Goal: Task Accomplishment & Management: Complete application form

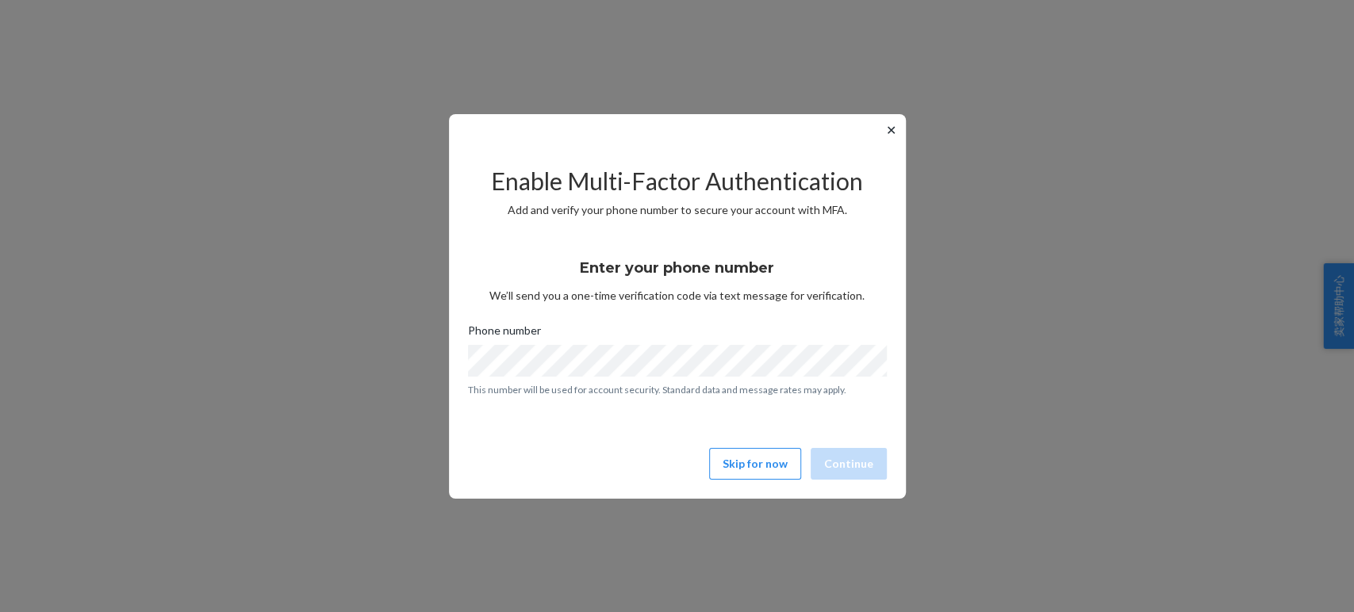
click at [898, 131] on button "✕" at bounding box center [891, 130] width 17 height 19
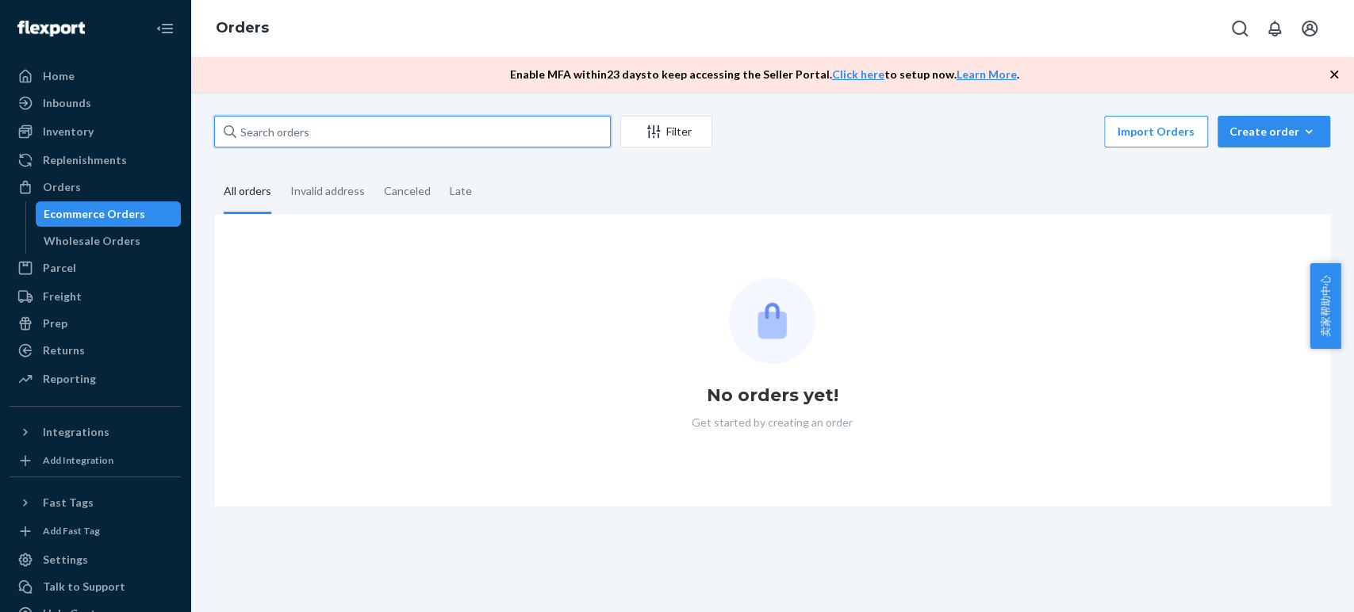
click at [267, 124] on input "text" at bounding box center [412, 132] width 397 height 32
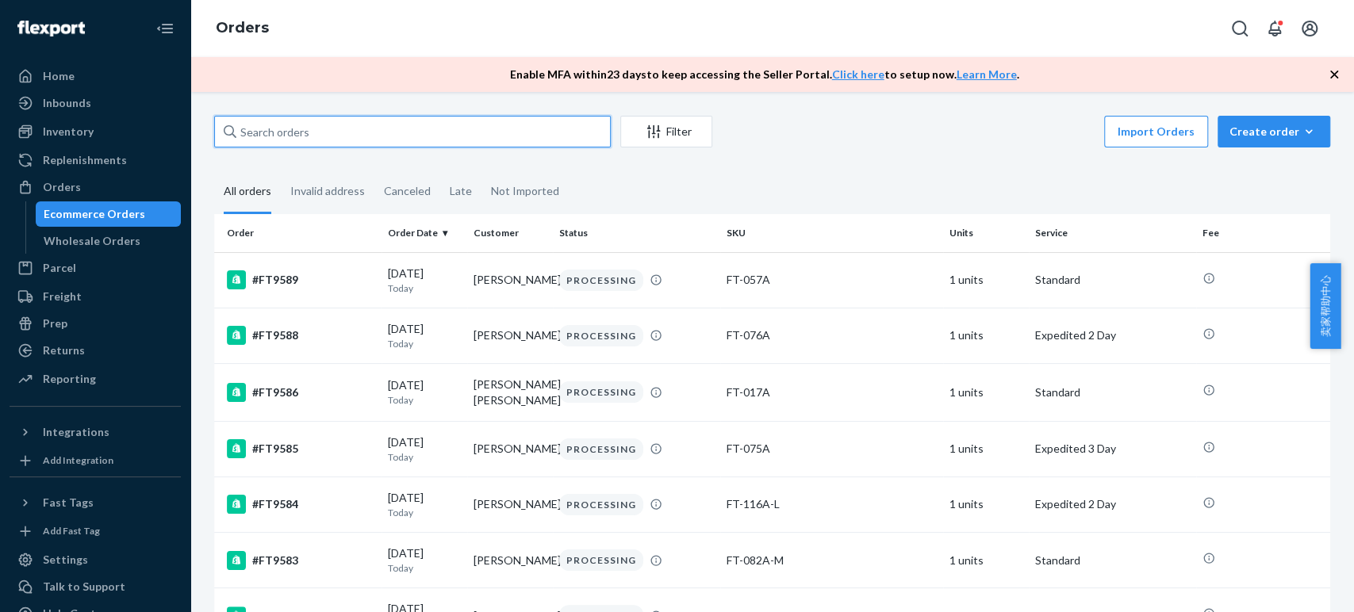
click at [281, 132] on input "text" at bounding box center [412, 132] width 397 height 32
click at [275, 128] on input "text" at bounding box center [412, 132] width 397 height 32
type input "075"
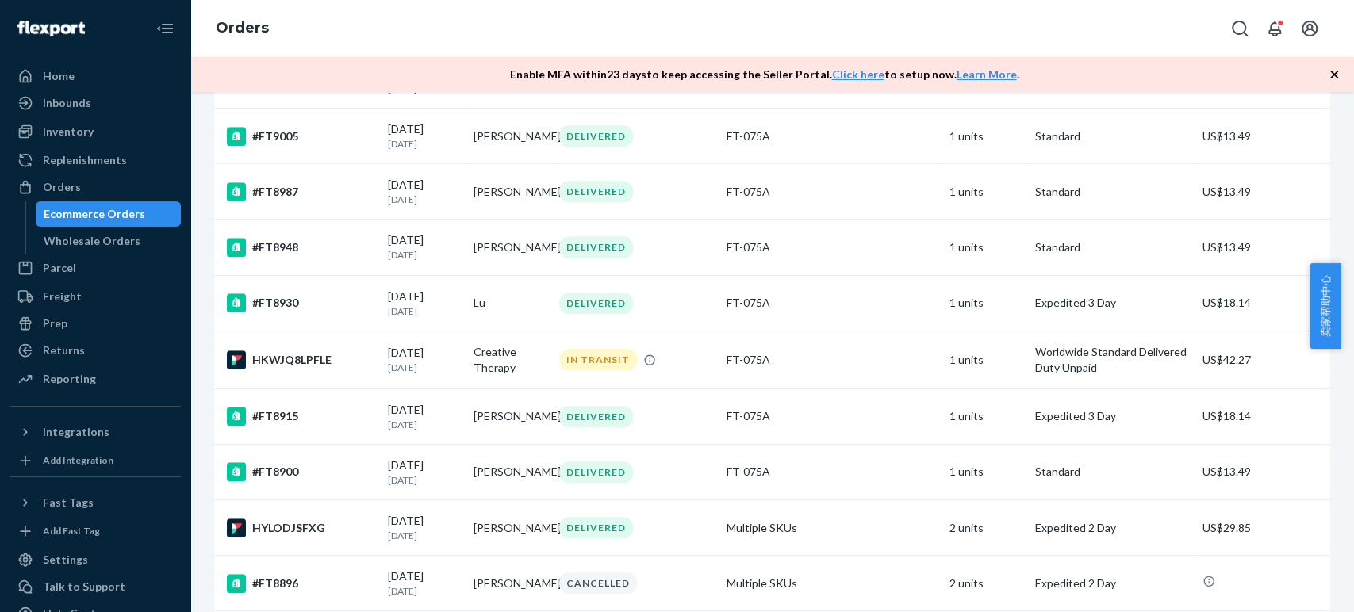
scroll to position [881, 0]
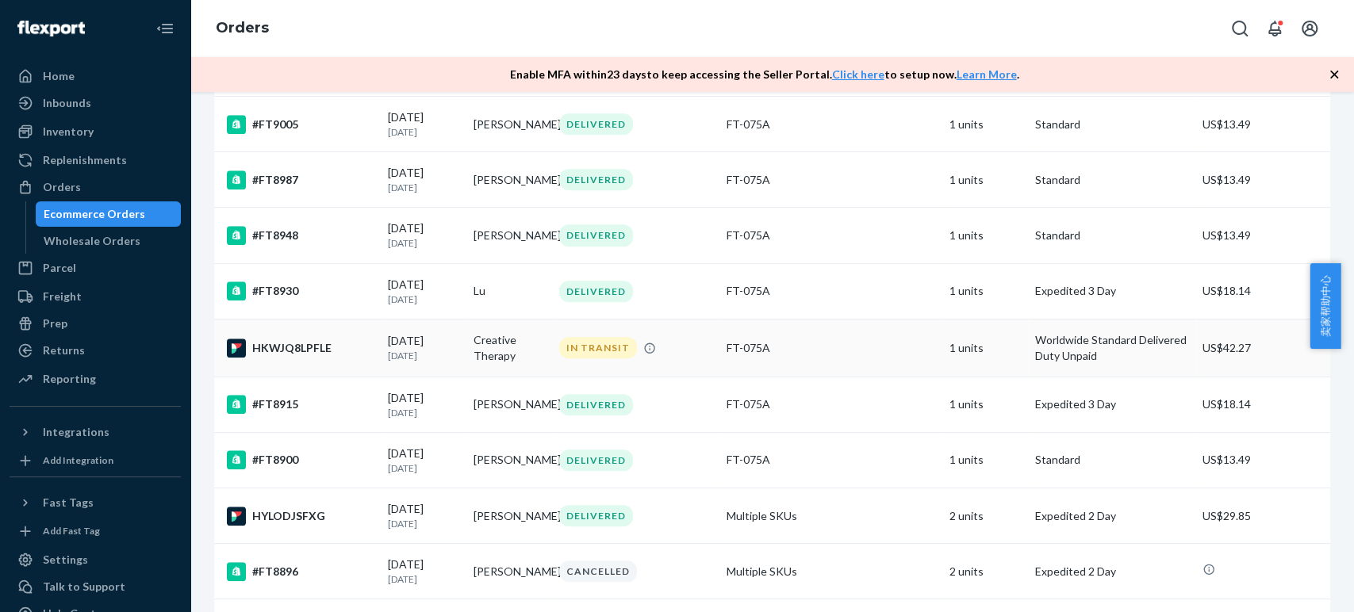
click at [282, 358] on div "HKWJQ8LPFLE" at bounding box center [301, 348] width 148 height 19
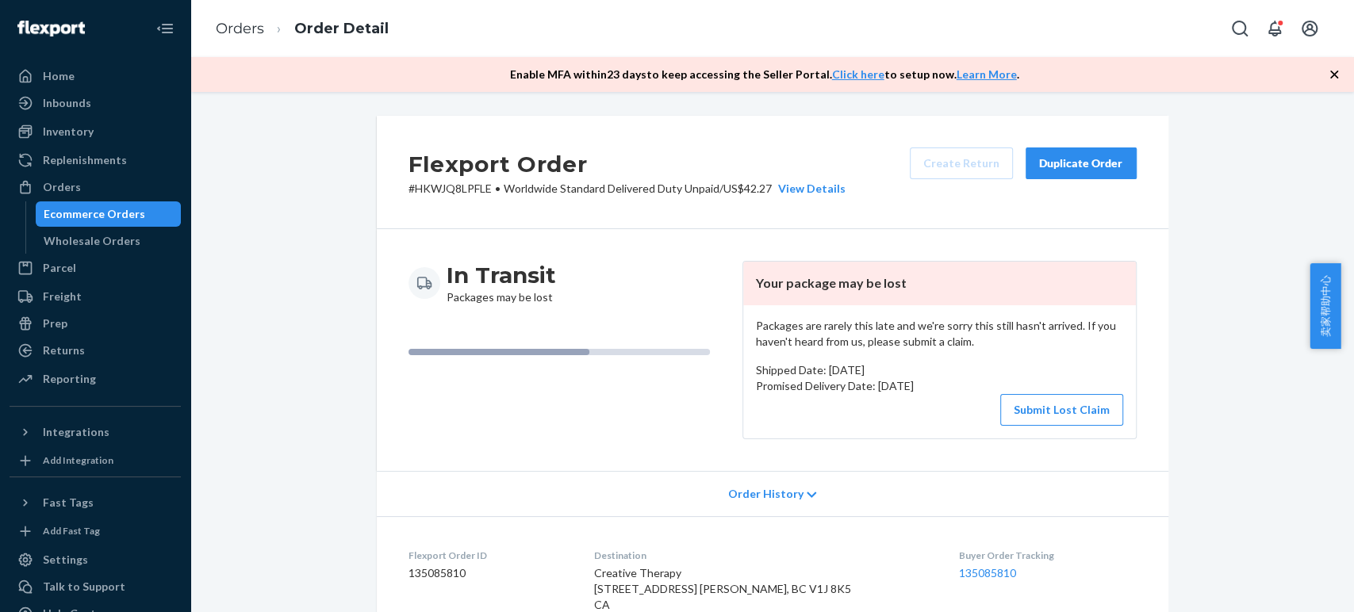
drag, startPoint x: 1250, startPoint y: 186, endPoint x: 1226, endPoint y: 132, distance: 58.6
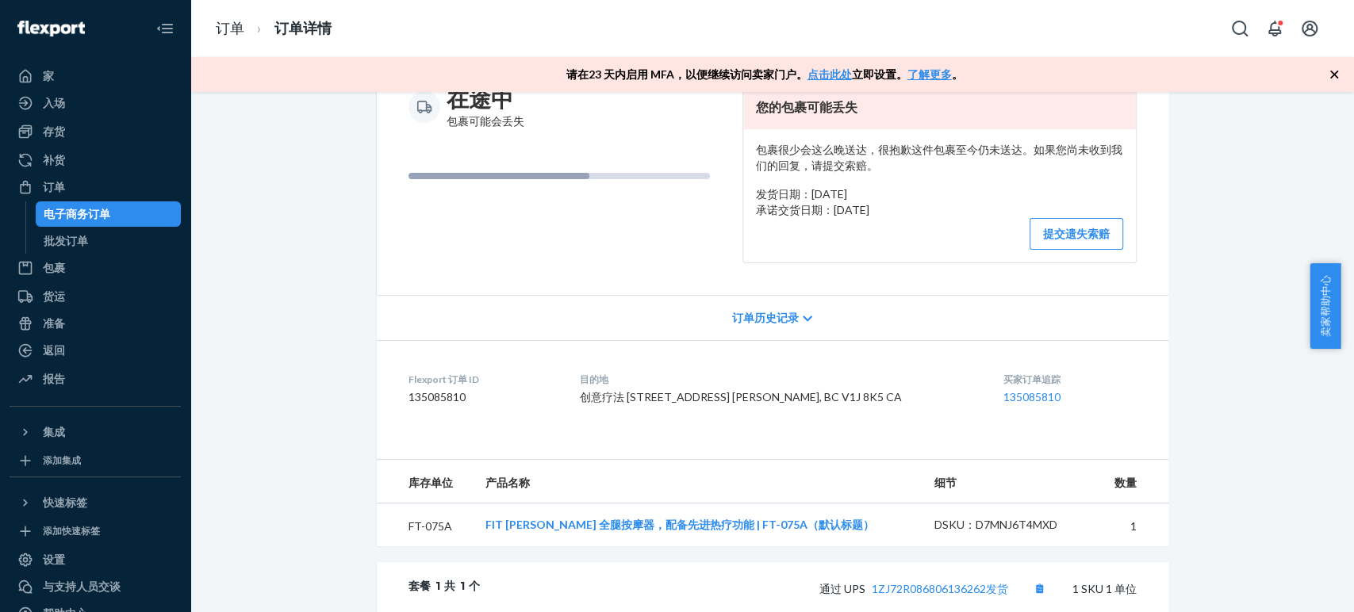
scroll to position [117, 0]
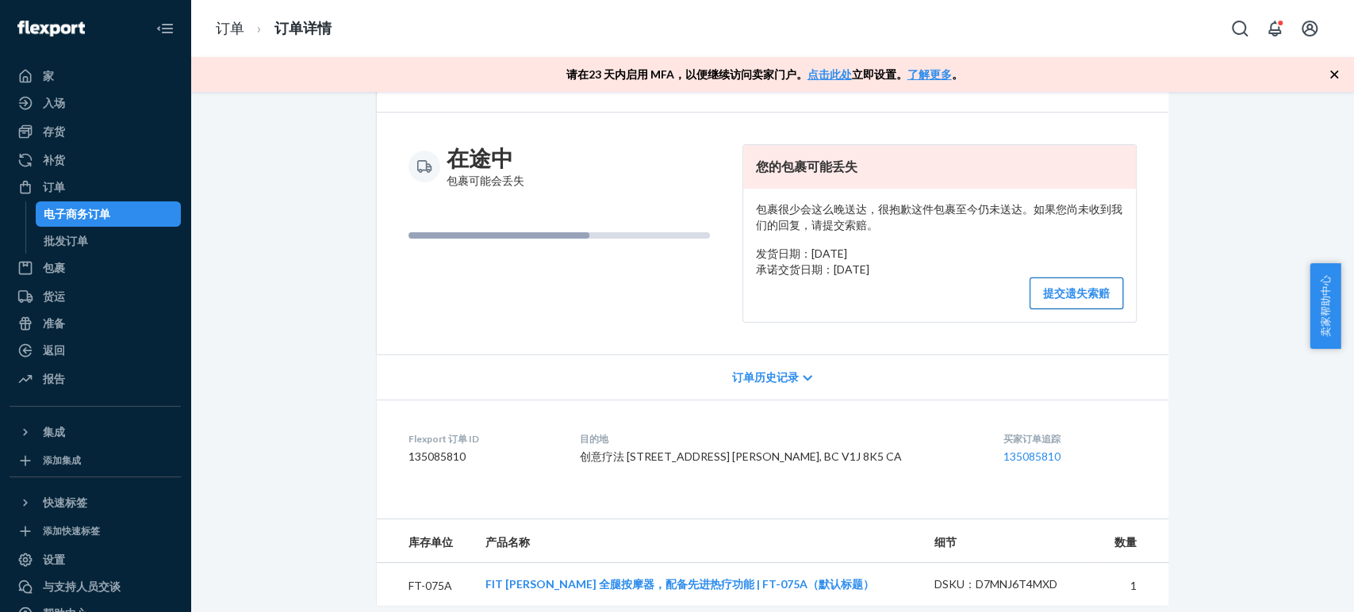
click at [1065, 291] on font "提交遗失索赔" at bounding box center [1076, 292] width 67 height 13
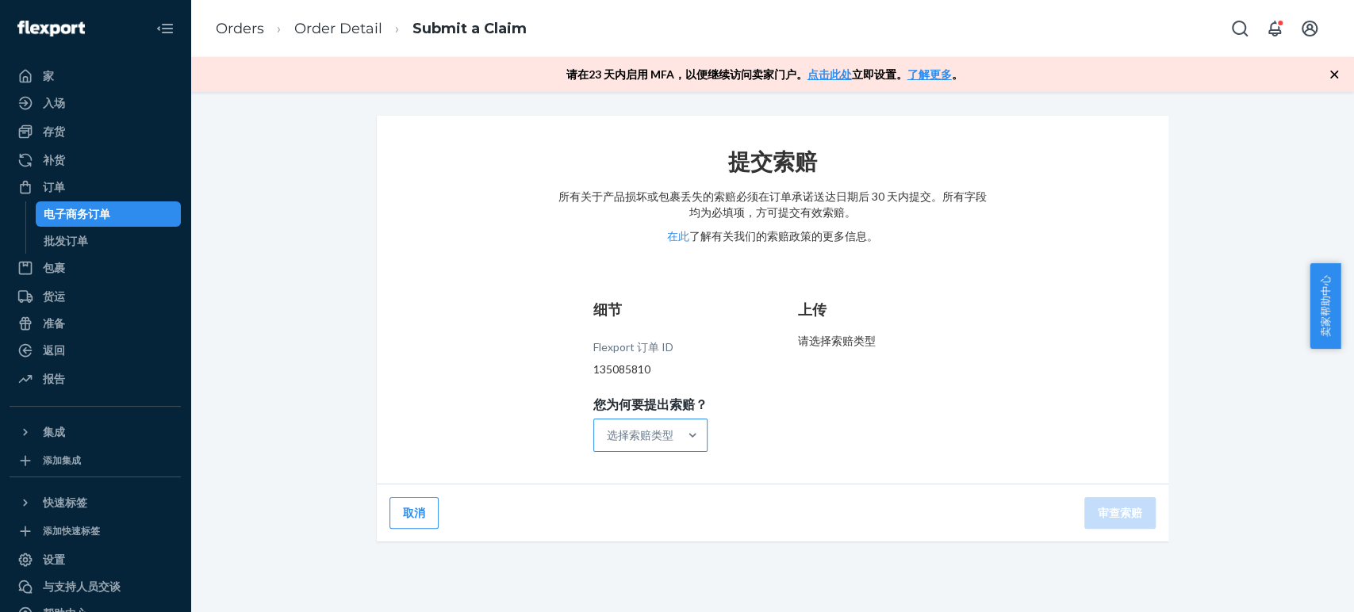
click at [655, 440] on font "选择索赔类型" at bounding box center [640, 434] width 67 height 13
click at [609, 440] on input "您为何要提出索赔？ 选择索赔类型" at bounding box center [608, 436] width 2 height 16
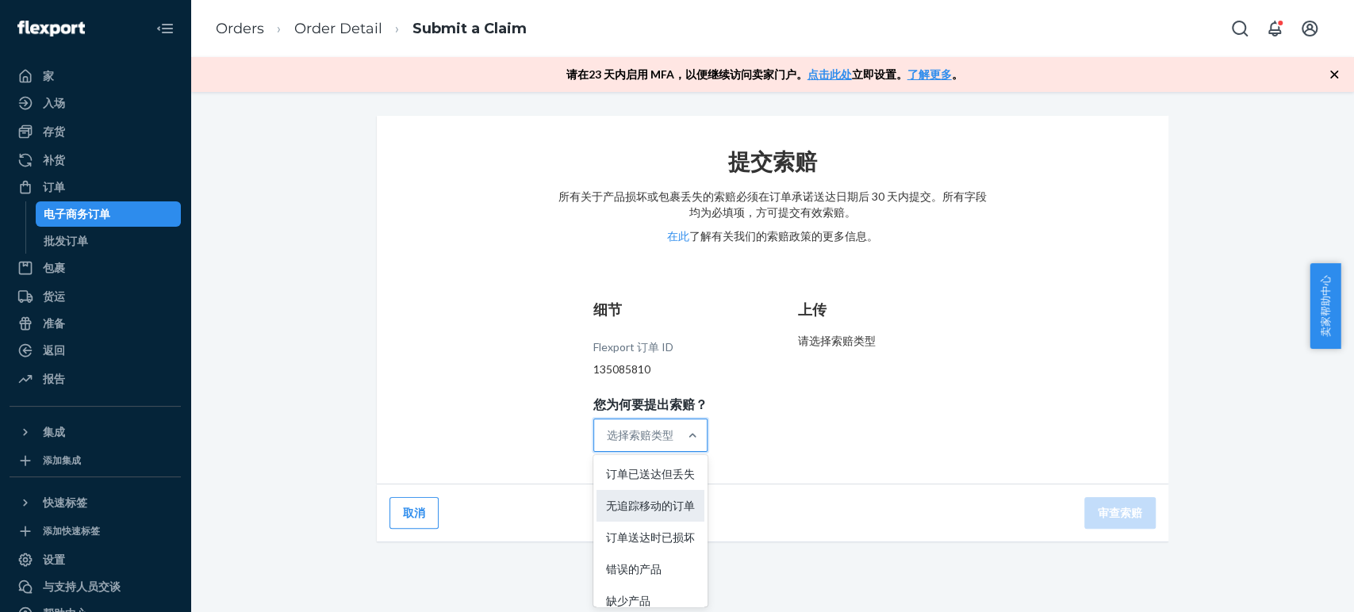
click at [644, 522] on div "无追踪移动的订单" at bounding box center [651, 506] width 108 height 32
click at [609, 444] on input "您为何要提出索赔？ 选项 订单已送达但失去焦点，0/5。5 个结果可用。使用“向上”和“向下”键选择选项，按 Enter 键选择当前焦点选项，按 Esc 键退…" at bounding box center [608, 436] width 2 height 16
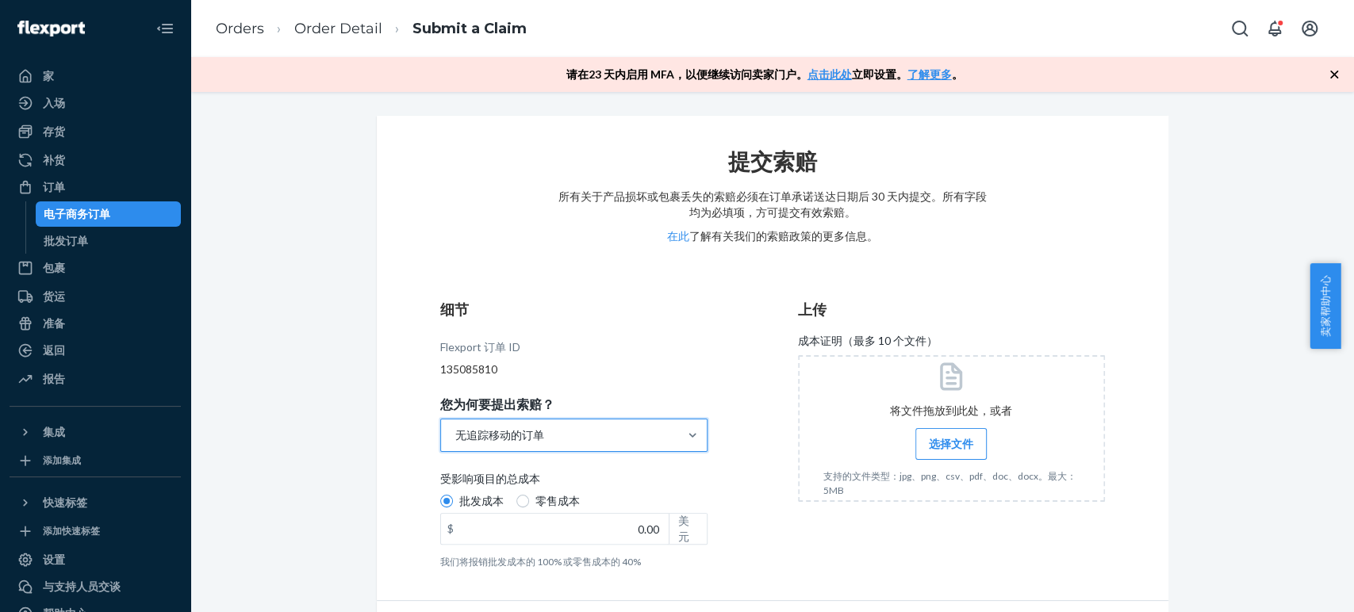
scroll to position [45, 0]
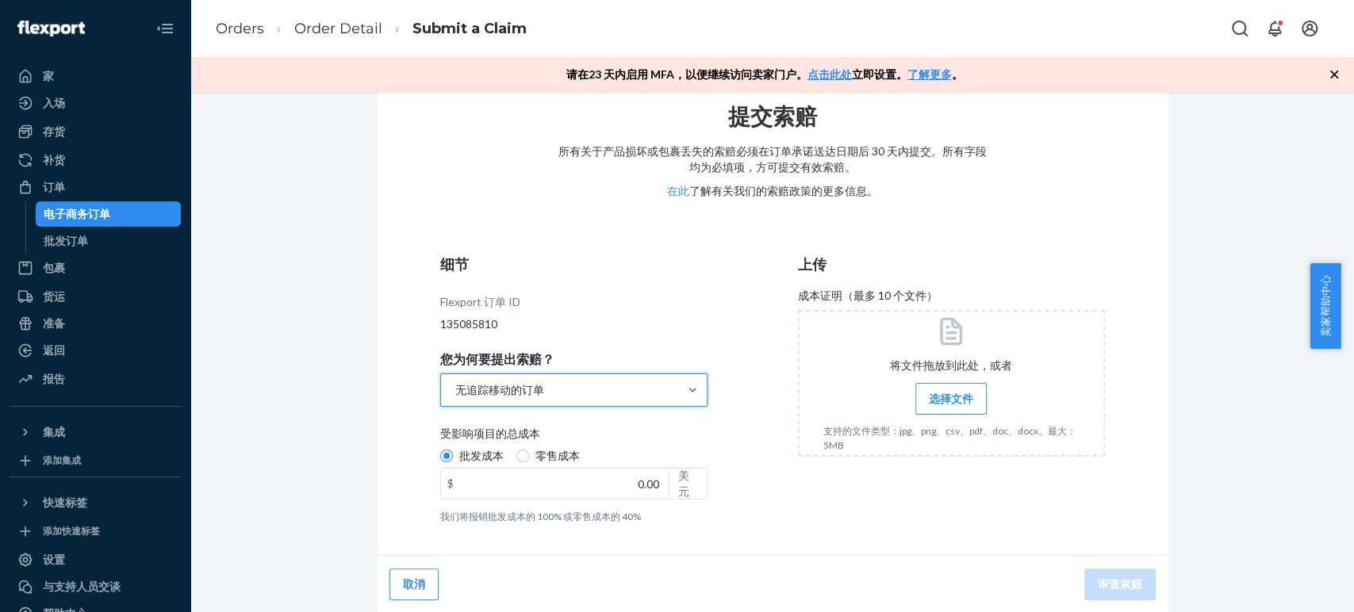
click at [542, 504] on label "受影响项目的总成本 批发成本 零售成本 $ 0.00 美元 我们将报销批发成本的 100% 或零售成本的 40%" at bounding box center [573, 475] width 267 height 98
click at [453, 463] on input "批发成本" at bounding box center [446, 456] width 13 height 13
click at [550, 489] on input "0.00" at bounding box center [555, 484] width 228 height 30
click at [550, 488] on input "0.00" at bounding box center [555, 484] width 228 height 30
click at [552, 485] on input "0.00" at bounding box center [555, 484] width 228 height 30
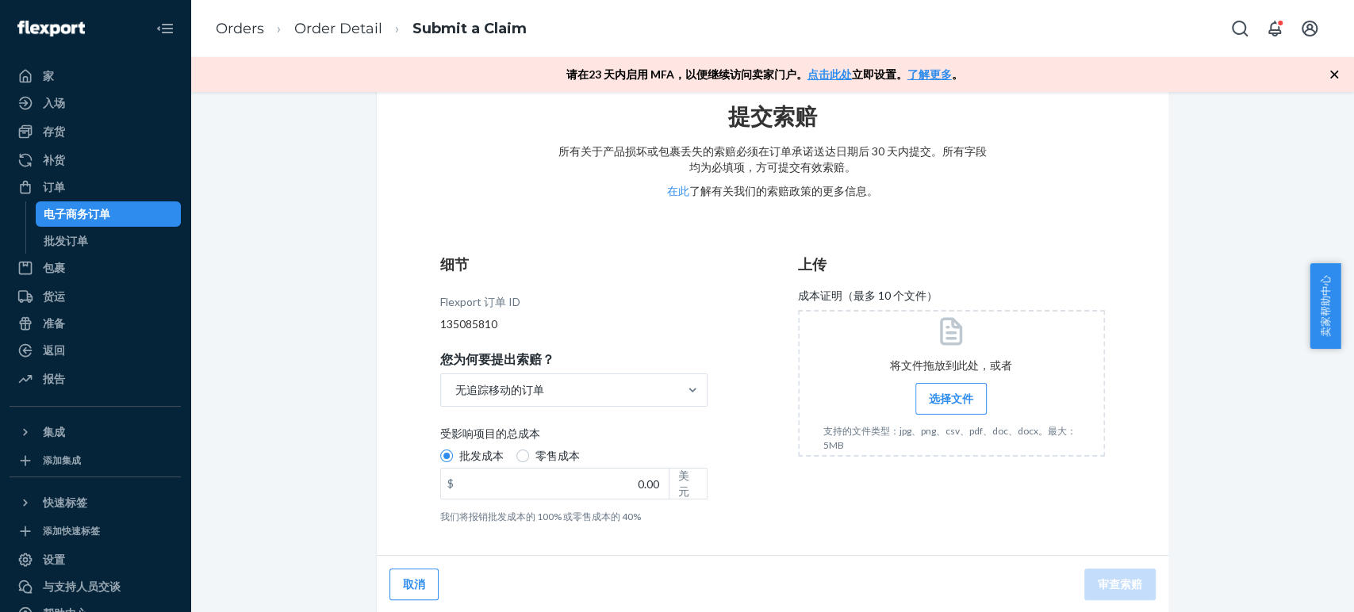
click at [886, 510] on div "上传 成本证明（最多 10 个文件） 将文件拖放到此处，或者 选择文件 支持的文件类型：jpg、png、csv、pdf、doc、docx。最大：5MB" at bounding box center [951, 389] width 307 height 282
click at [693, 271] on h3 "细节" at bounding box center [573, 265] width 267 height 21
click at [572, 386] on div "无追踪移动的订单" at bounding box center [559, 390] width 237 height 32
click at [455, 386] on input "您为何要提出索赔？ 无追踪移动的订单" at bounding box center [455, 390] width 2 height 16
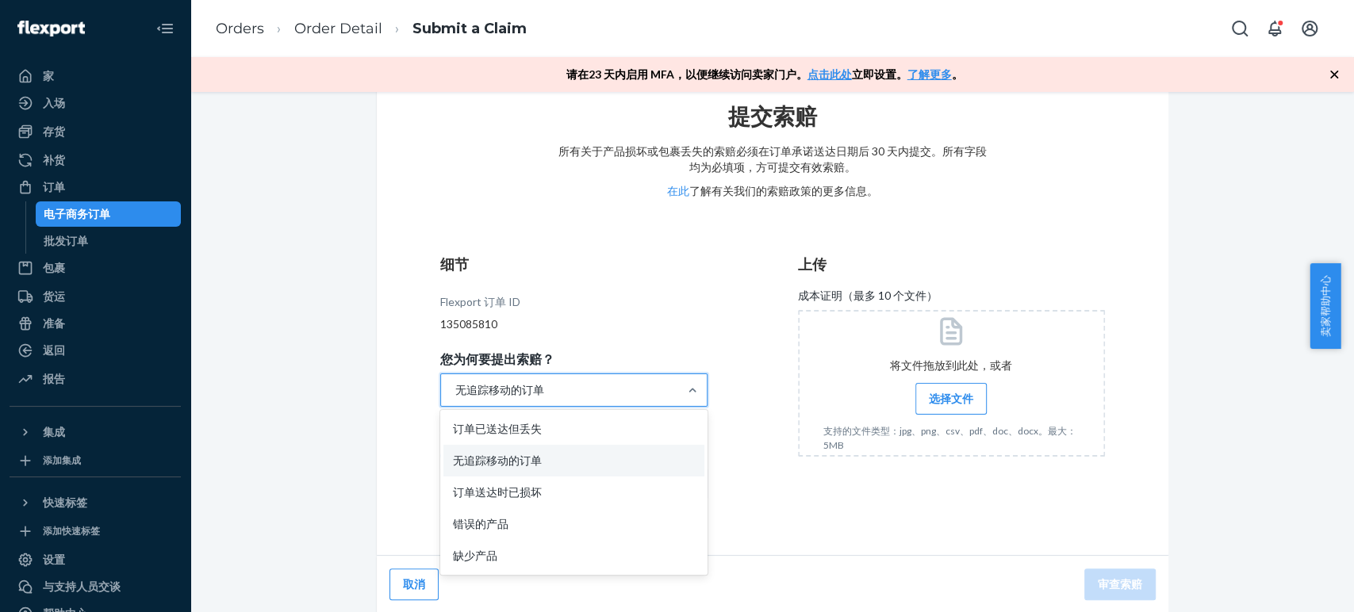
click at [572, 386] on div "无追踪移动的订单" at bounding box center [559, 390] width 237 height 32
click at [455, 386] on input "您为何要提出索赔？ 选项“无跟踪移动的订单”，已选择。 选项“无追踪移动”的订单，共 5 个结果，显示 2 个。共有 5 个结果可用。使用“向上”和“向下”键…" at bounding box center [455, 390] width 2 height 16
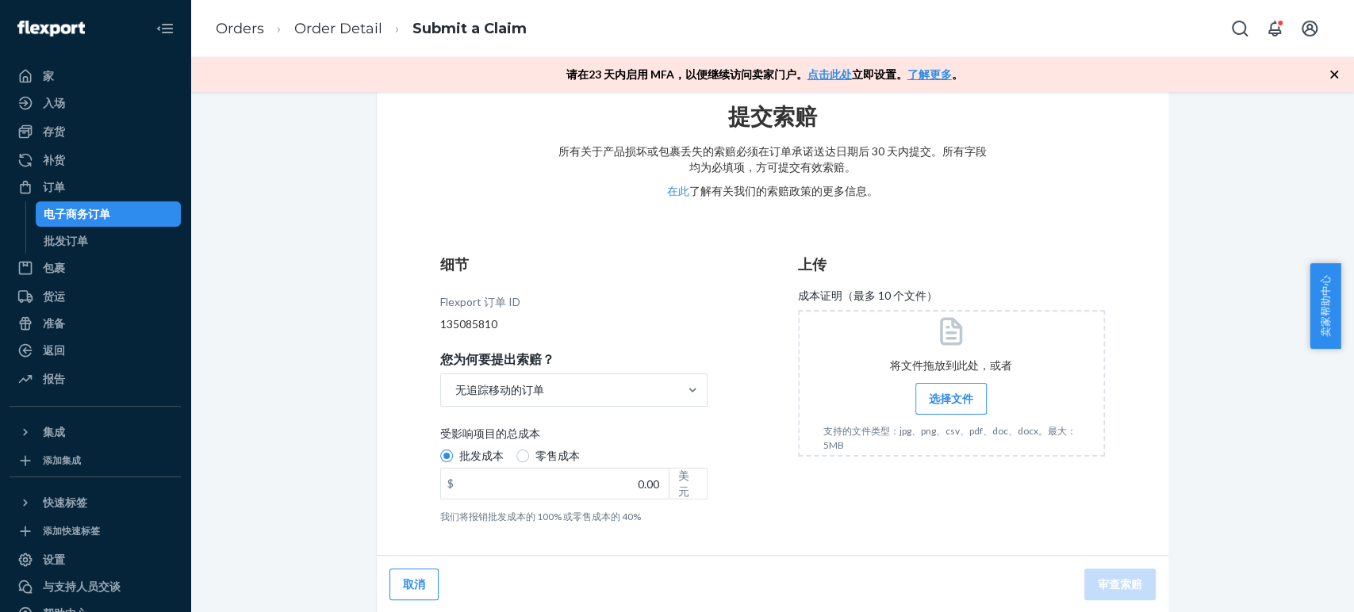
drag, startPoint x: 1326, startPoint y: 463, endPoint x: 1261, endPoint y: 369, distance: 114.2
click at [1326, 463] on div "提交索赔 所有关于产品损坏或包裹丢失的索赔必须在订单承诺送达日期后 30 天内提交。所有字段均为必填项，方可提交有效索赔。 在此 了解有关我们的索赔政策的更多…" at bounding box center [772, 342] width 1140 height 543
drag, startPoint x: 1250, startPoint y: 367, endPoint x: 1242, endPoint y: 366, distance: 8.0
click at [1250, 367] on div "提交索赔 所有关于产品损坏或包裹丢失的索赔必须在订单承诺送达日期后 30 天内提交。所有字段均为必填项，方可提交有效索赔。 在此 了解有关我们的索赔政策的更多…" at bounding box center [772, 342] width 1140 height 543
click at [509, 492] on input "0.00" at bounding box center [555, 484] width 228 height 30
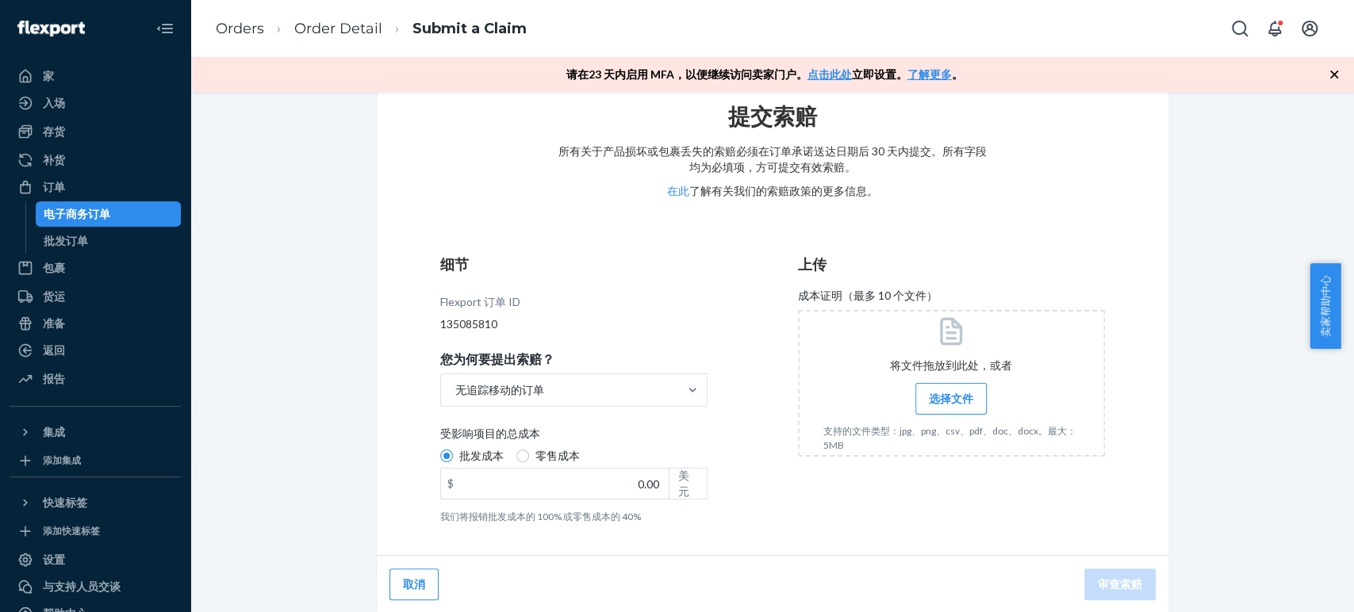
click at [1095, 230] on div "提交索赔 所有关于产品损坏或包裹丢失的索赔必须在订单承诺送达日期后 30 天内提交。所有字段均为必填项，方可提交有效索赔。 在此 了解有关我们的索赔政策的更多…" at bounding box center [773, 314] width 792 height 486
click at [1162, 167] on div "提交索赔 所有关于产品损坏或包裹丢失的索赔必须在订单承诺送达日期后 30 天内提交。所有字段均为必填项，方可提交有效索赔。 在此 了解有关我们的索赔政策的更多…" at bounding box center [773, 342] width 816 height 543
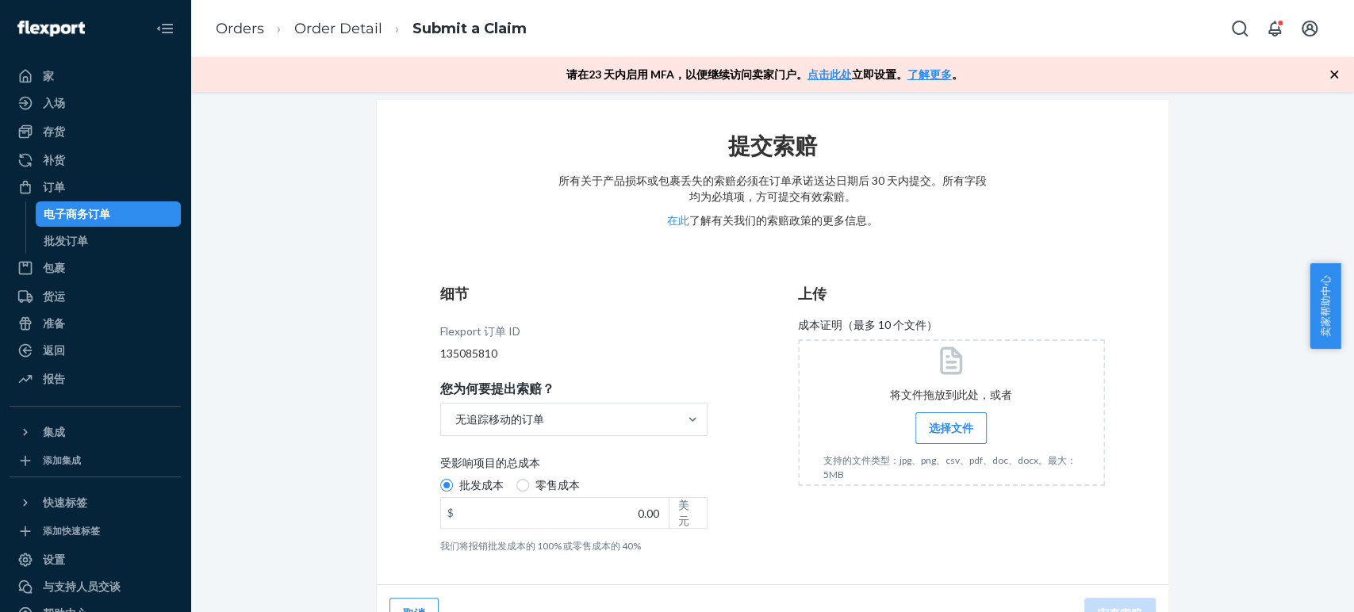
scroll to position [0, 0]
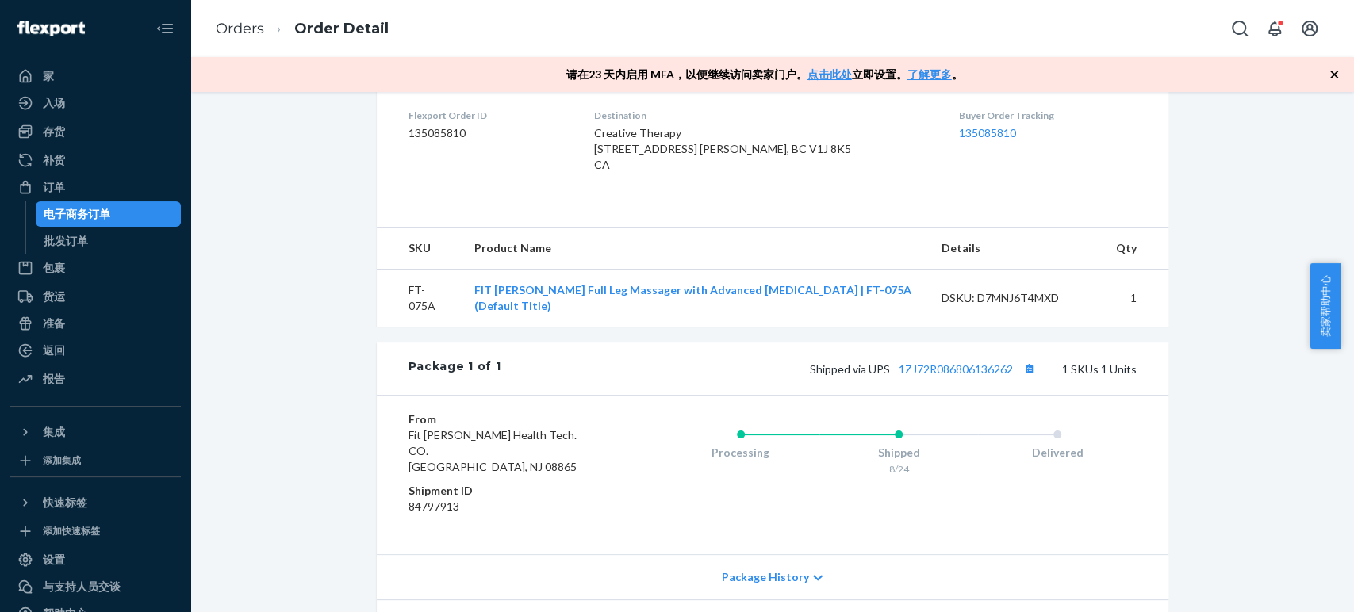
scroll to position [511, 0]
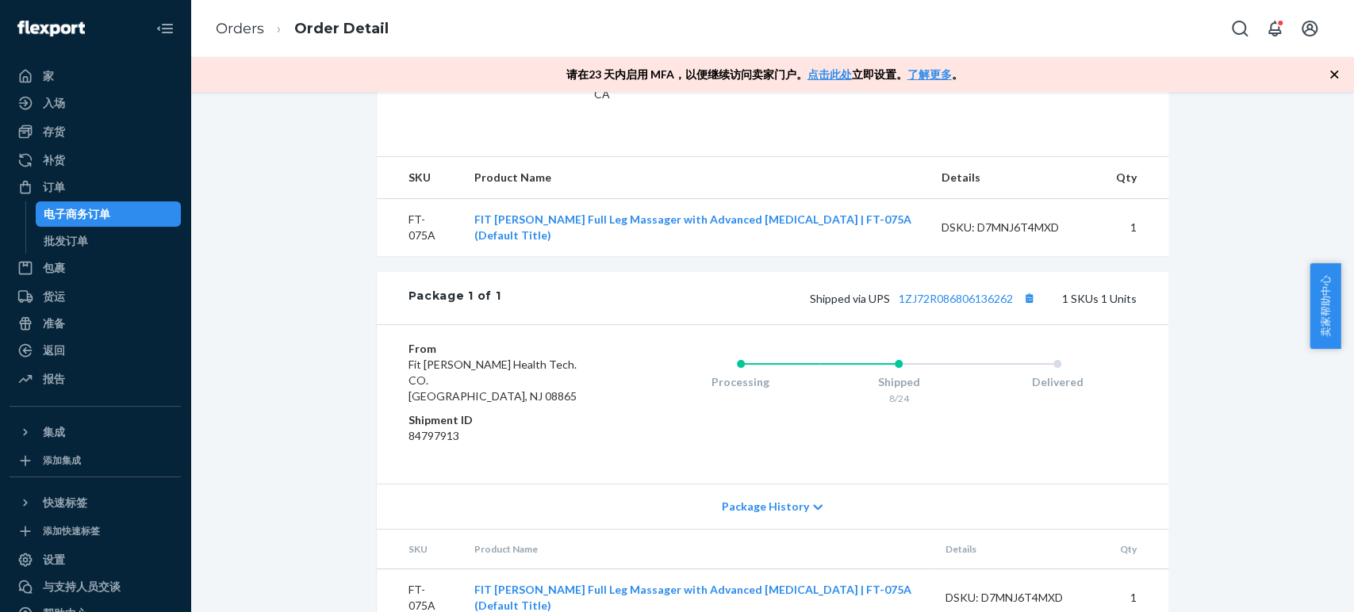
click at [1239, 583] on div "Flexport Order # HKWJQ8LPFLE • Worldwide Standard Delivered Duty Unpaid / US$42…" at bounding box center [772, 125] width 1140 height 1041
click at [1308, 32] on icon "Open account menu" at bounding box center [1309, 28] width 19 height 19
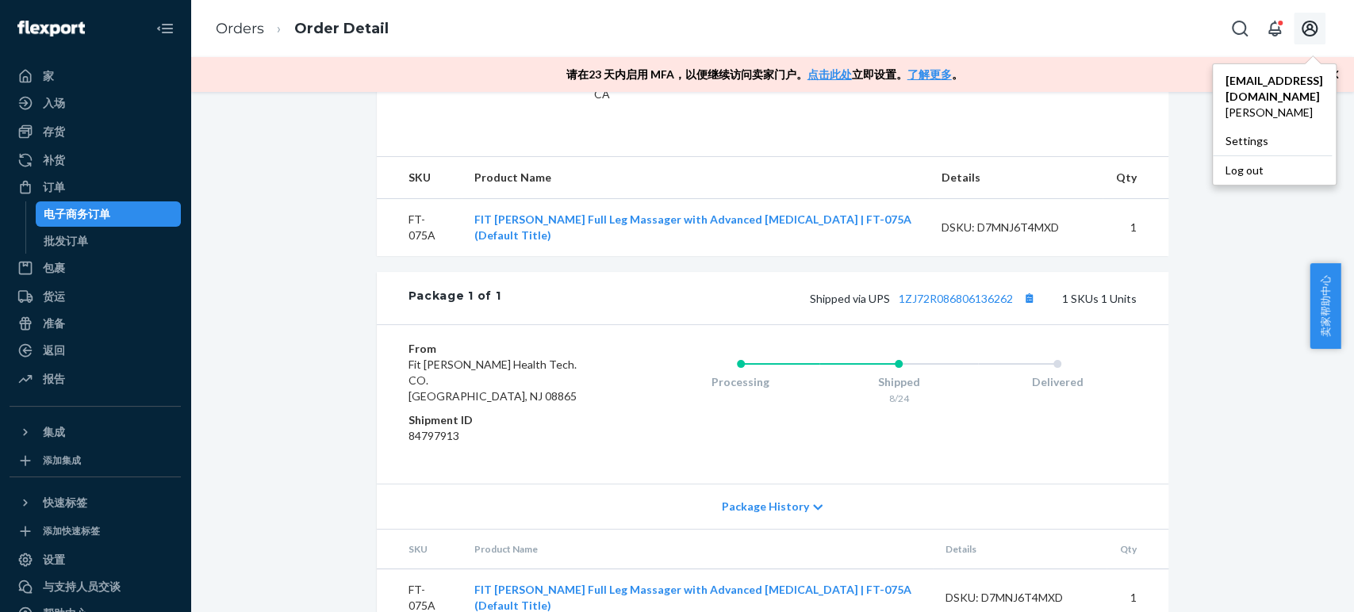
drag, startPoint x: 1221, startPoint y: 287, endPoint x: 1246, endPoint y: 299, distance: 27.3
click at [1221, 287] on div "Flexport Order # HKWJQ8LPFLE • Worldwide Standard Delivered Duty Unpaid / US$42…" at bounding box center [772, 125] width 1140 height 1041
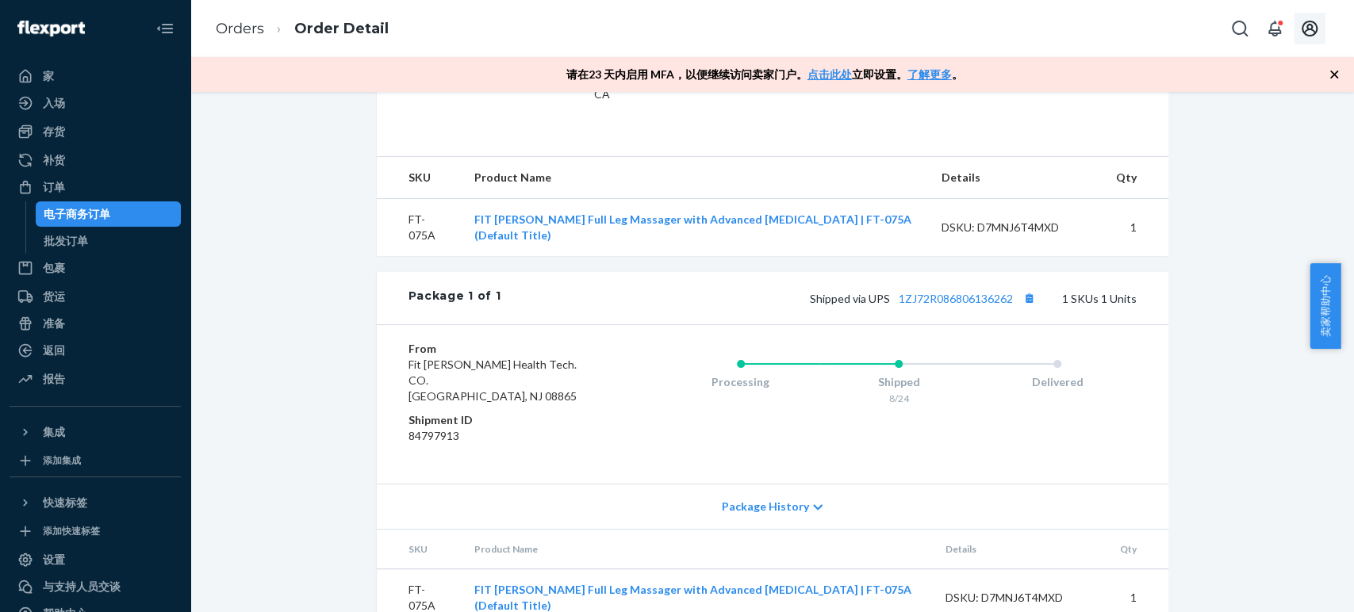
click at [1294, 549] on div "Flexport Order # HKWJQ8LPFLE • Worldwide Standard Delivered Duty Unpaid / US$42…" at bounding box center [772, 125] width 1140 height 1041
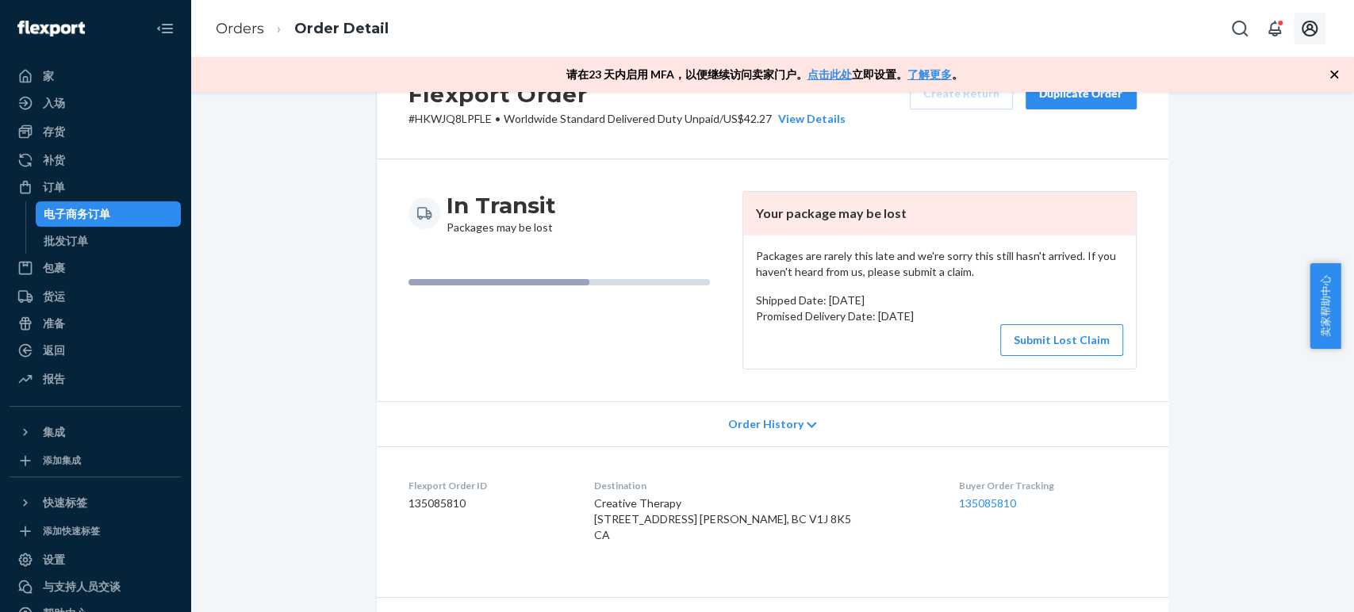
scroll to position [0, 0]
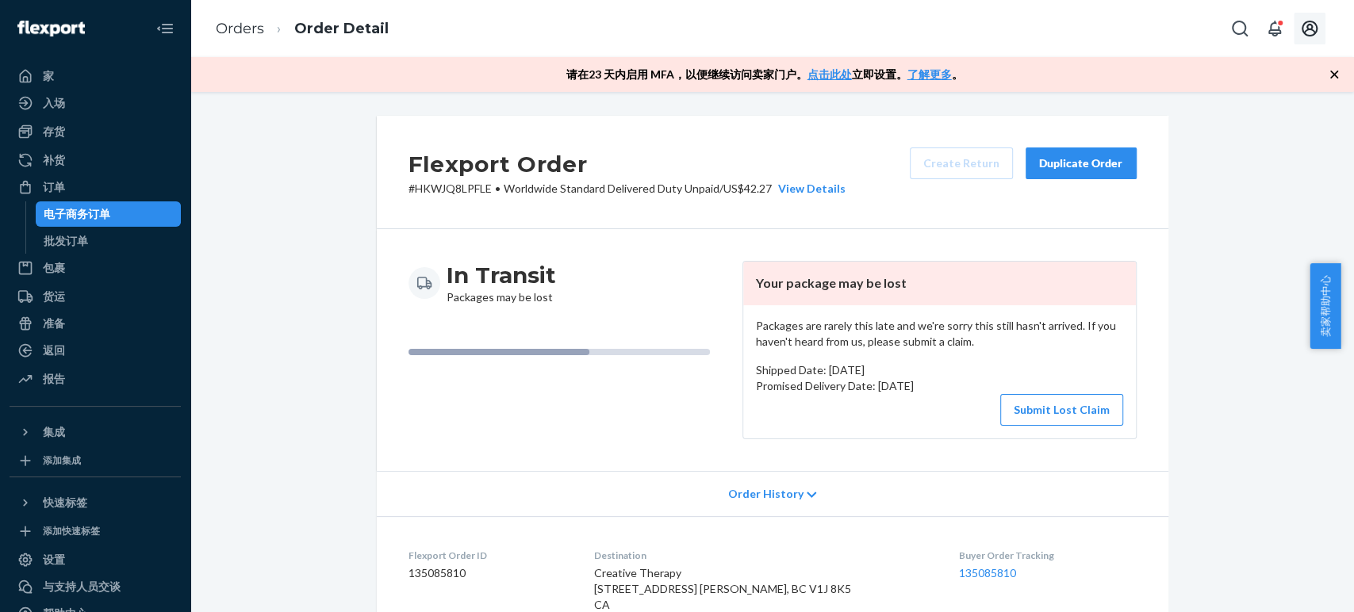
click at [1329, 315] on span "卖家帮助中心" at bounding box center [1325, 306] width 31 height 86
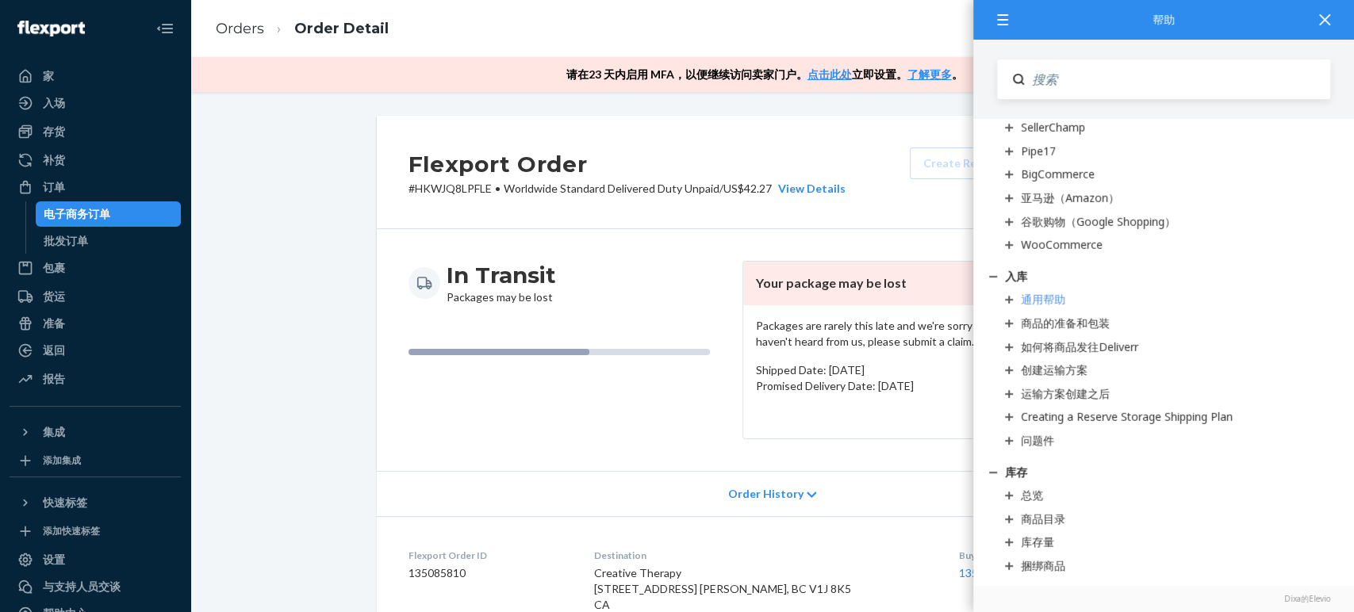
scroll to position [1234, 0]
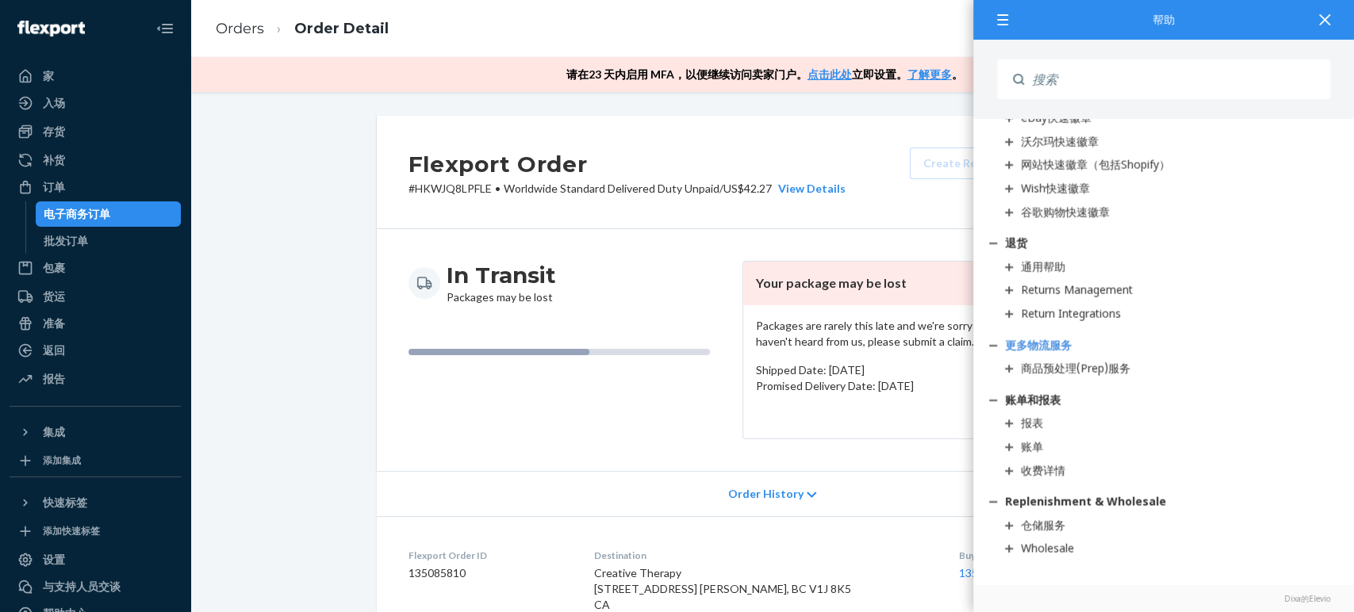
click at [1221, 344] on link "更多物流服务" at bounding box center [1163, 346] width 349 height 16
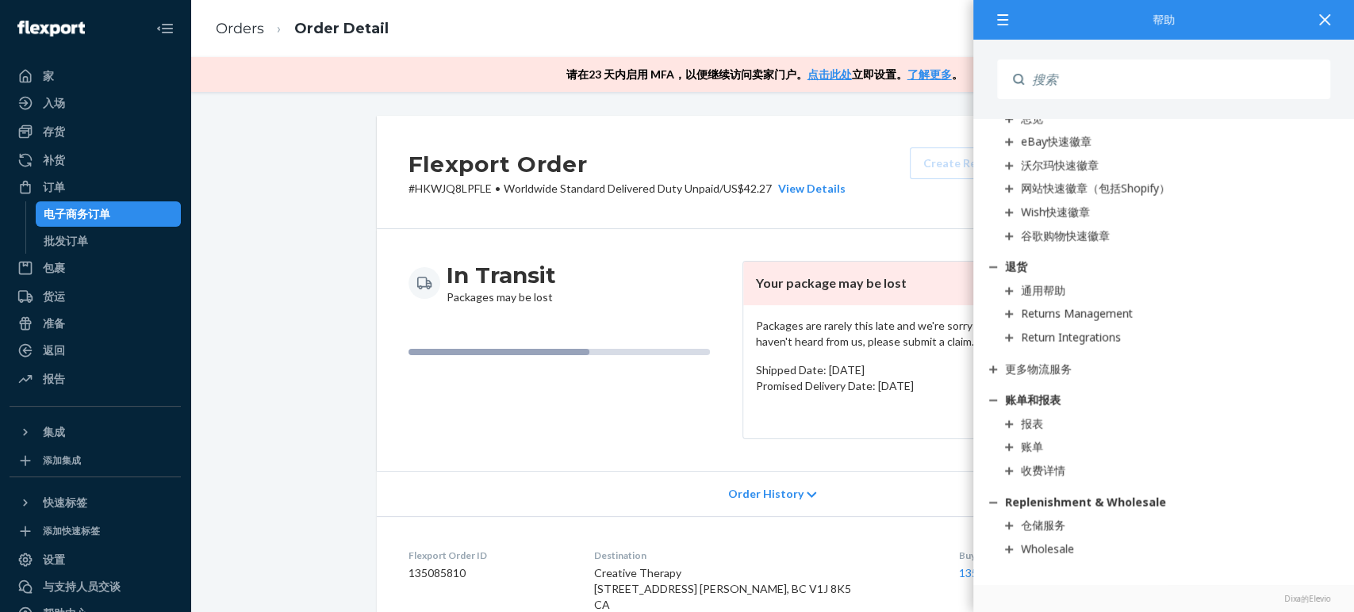
scroll to position [1409, 0]
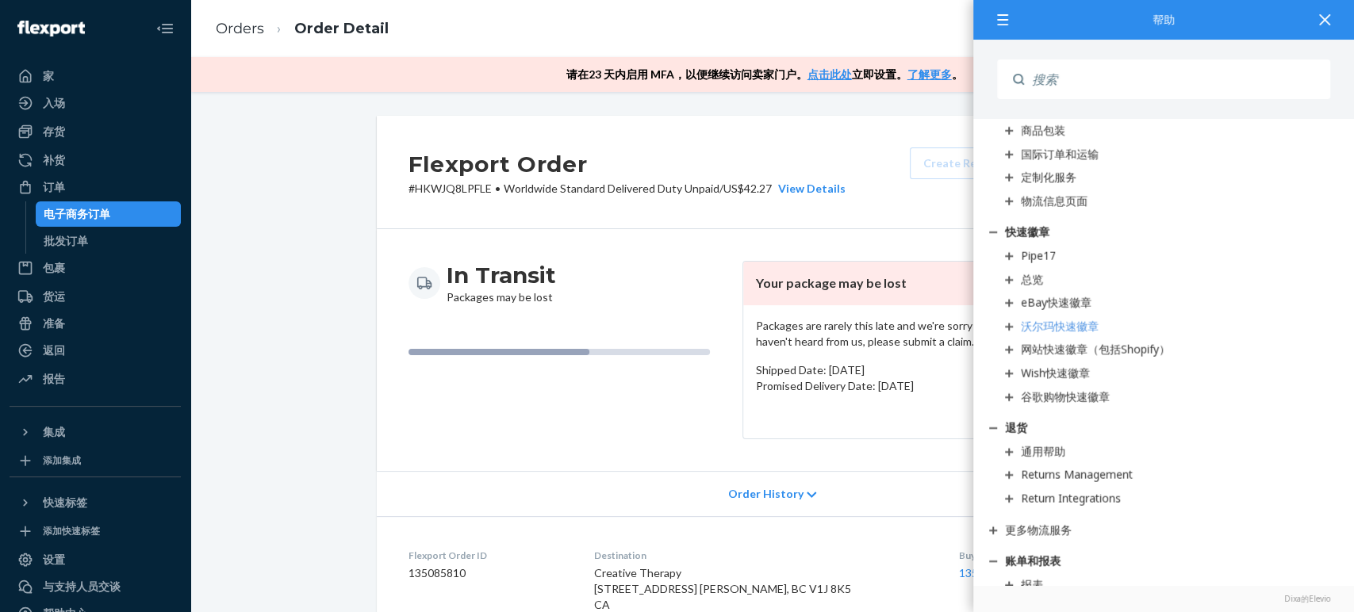
click at [1066, 334] on div "沃尔玛快速徽章" at bounding box center [1060, 326] width 78 height 15
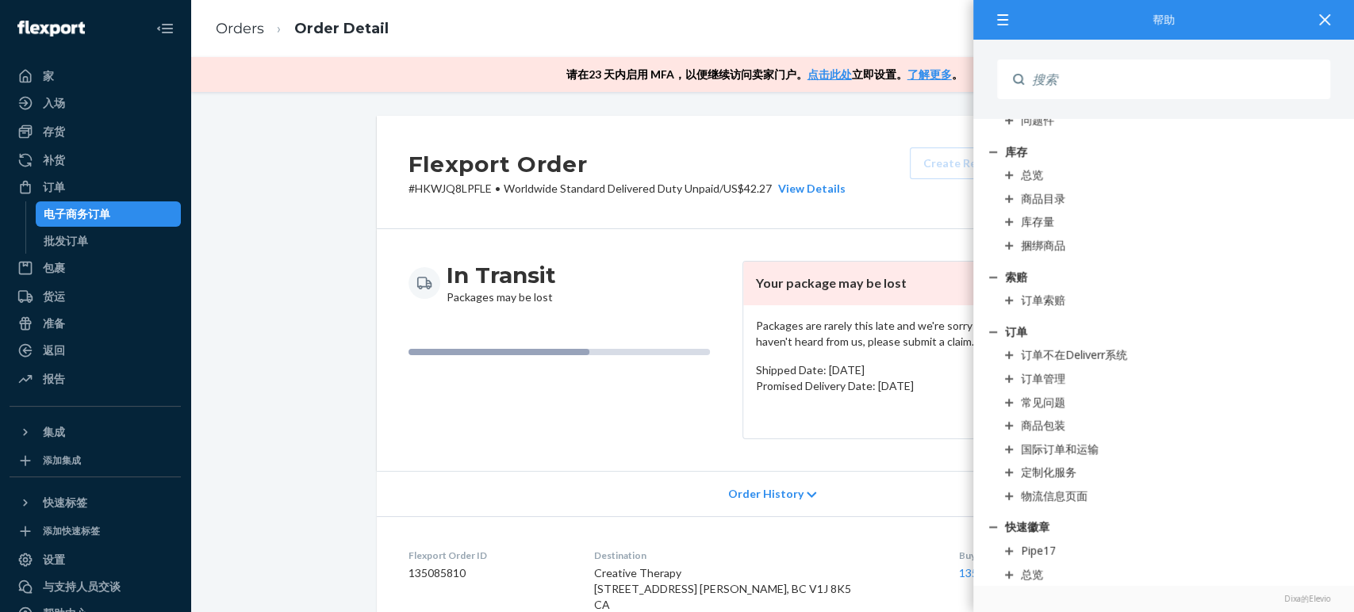
scroll to position [1145, 0]
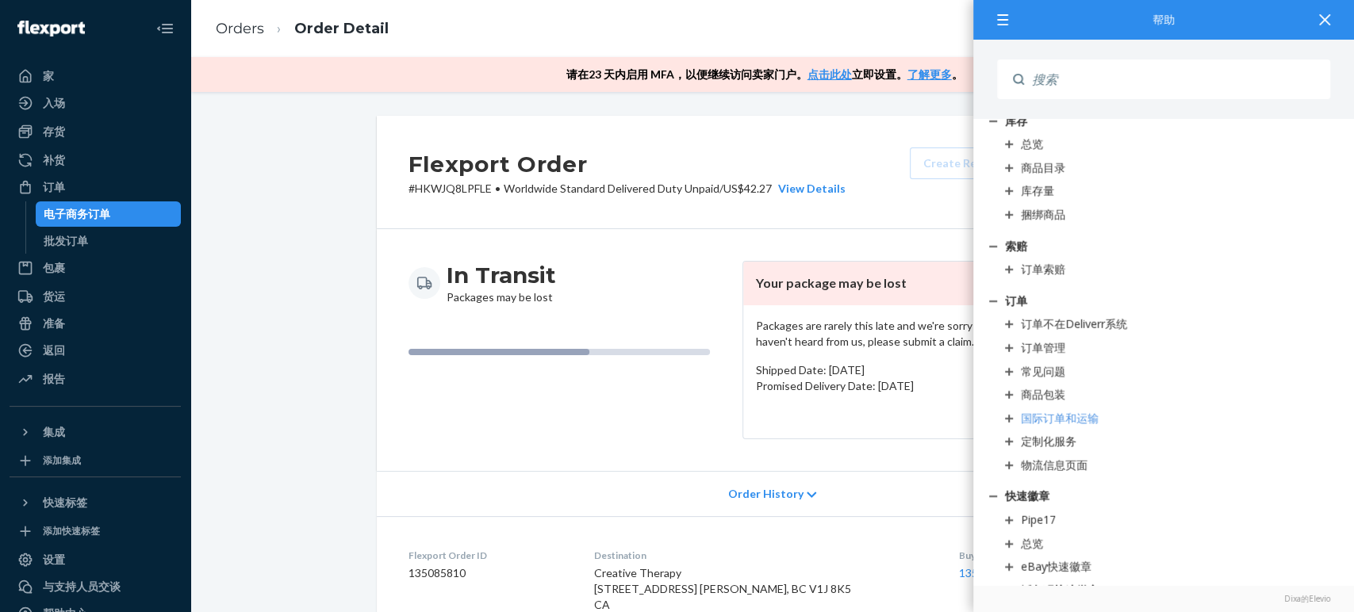
click at [1056, 426] on div "国际订单和运输" at bounding box center [1060, 418] width 78 height 15
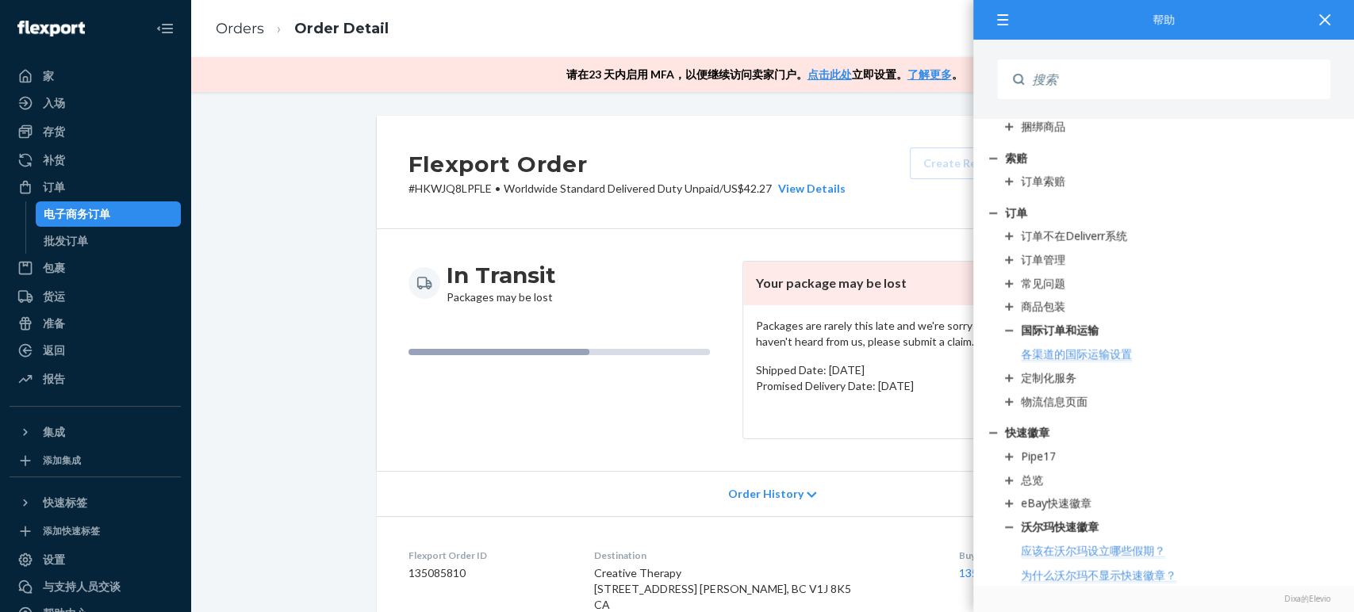
click at [1093, 362] on div "各渠道的国际运输设置" at bounding box center [1076, 354] width 111 height 15
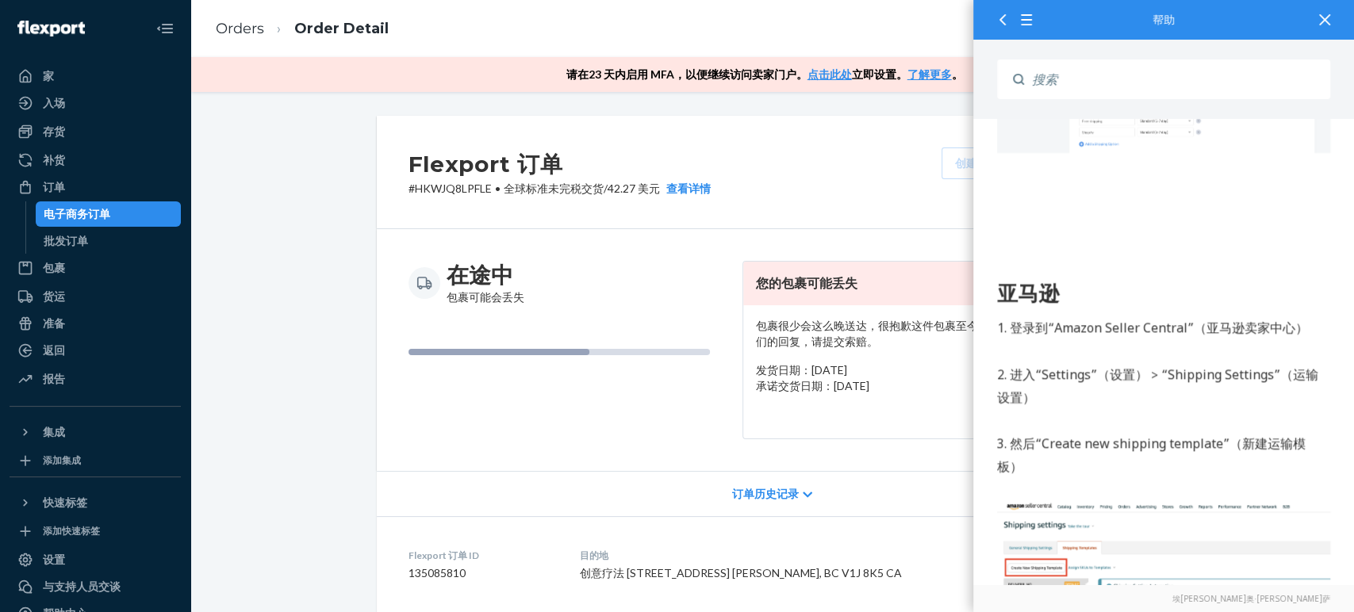
scroll to position [2380, 0]
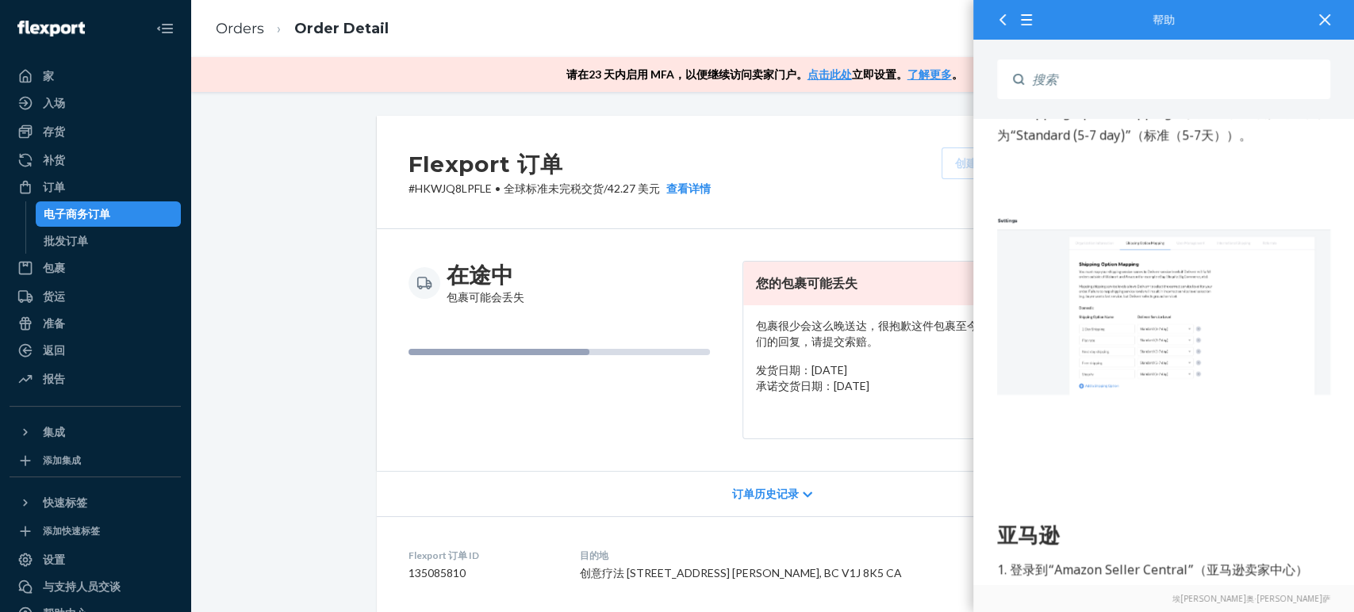
click at [999, 15] on icon at bounding box center [1002, 19] width 11 height 11
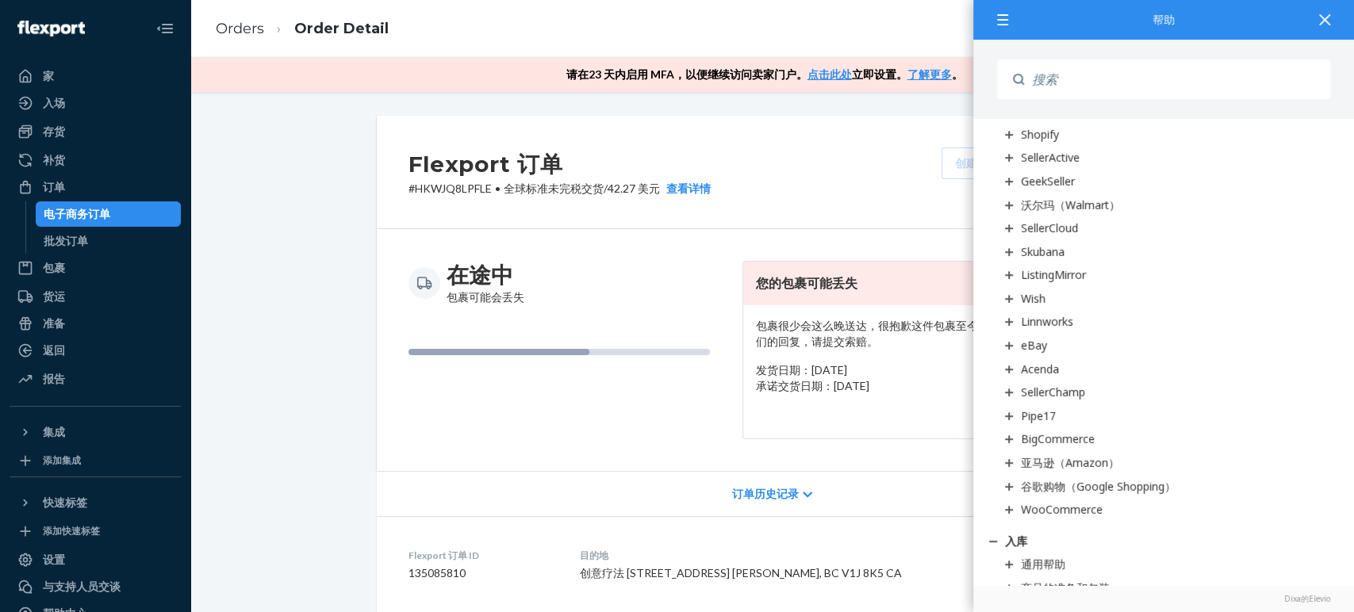
scroll to position [970, 0]
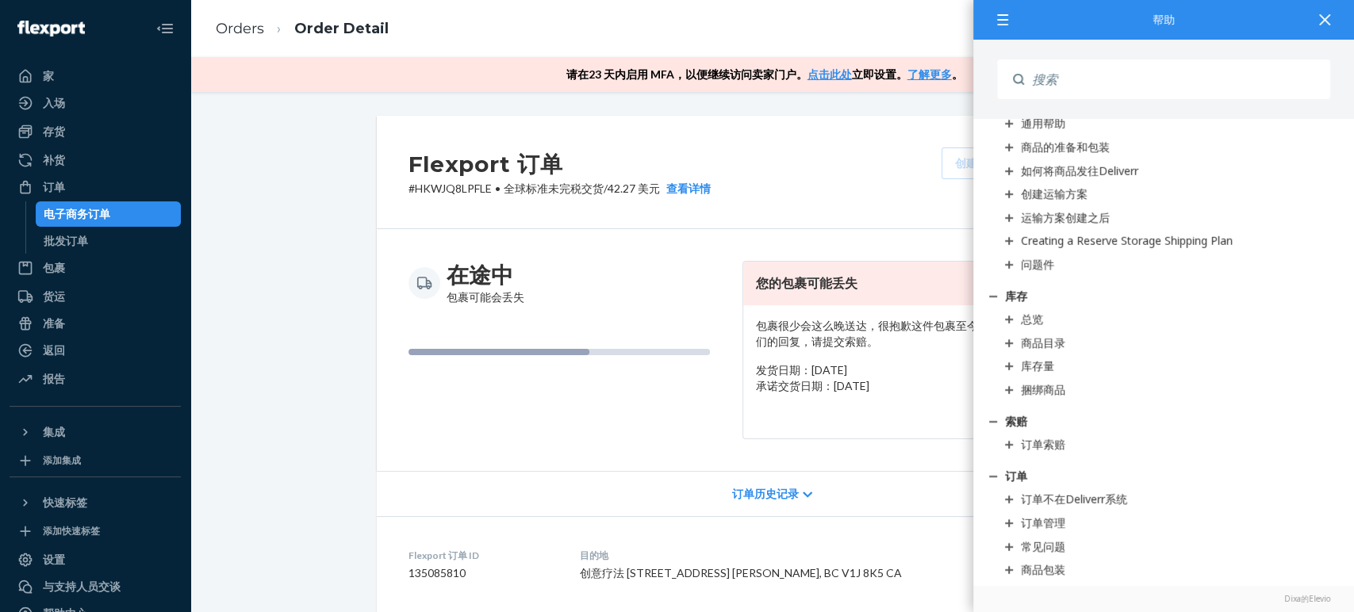
click at [62, 19] on link at bounding box center [51, 27] width 83 height 33
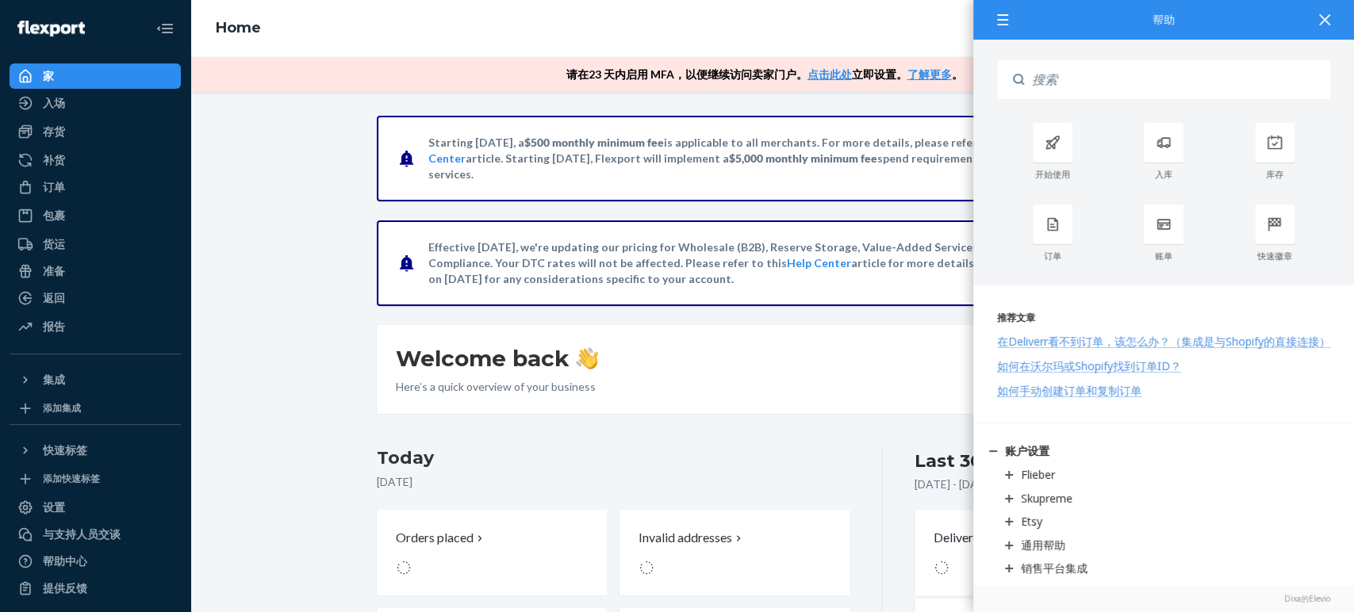
click at [269, 259] on div "Starting [DATE], a $500 monthly minimum fee is applicable to all merchants. For…" at bounding box center [772, 539] width 1140 height 847
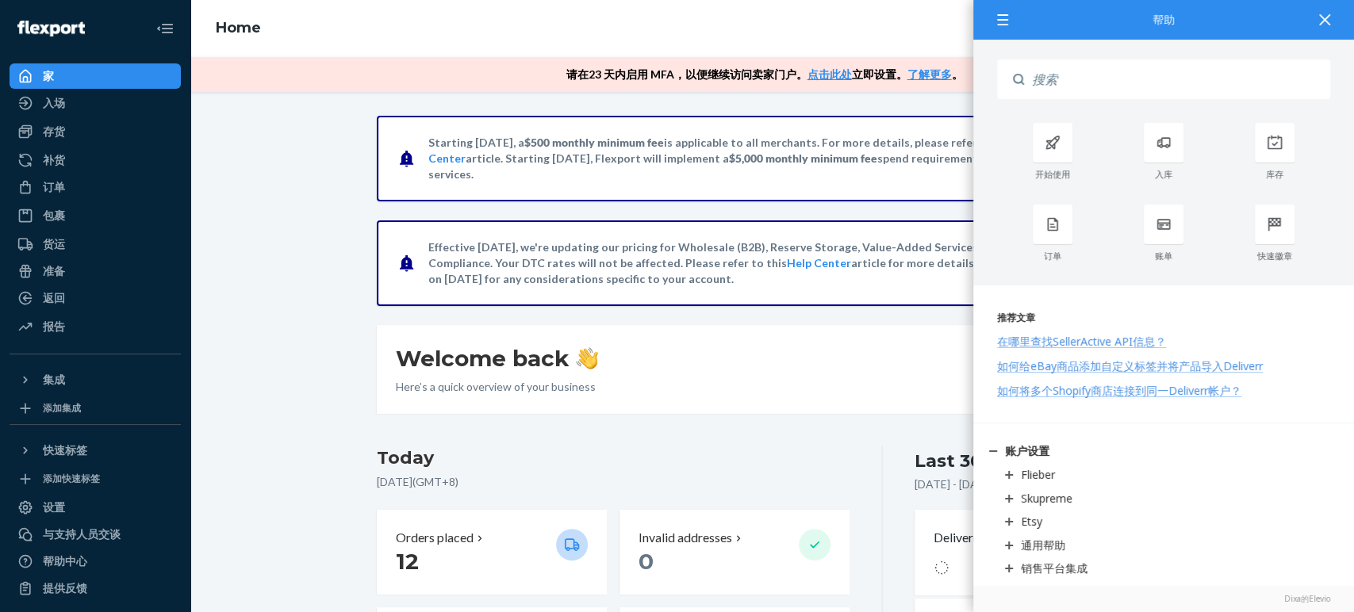
click at [1324, 15] on icon at bounding box center [1324, 19] width 11 height 11
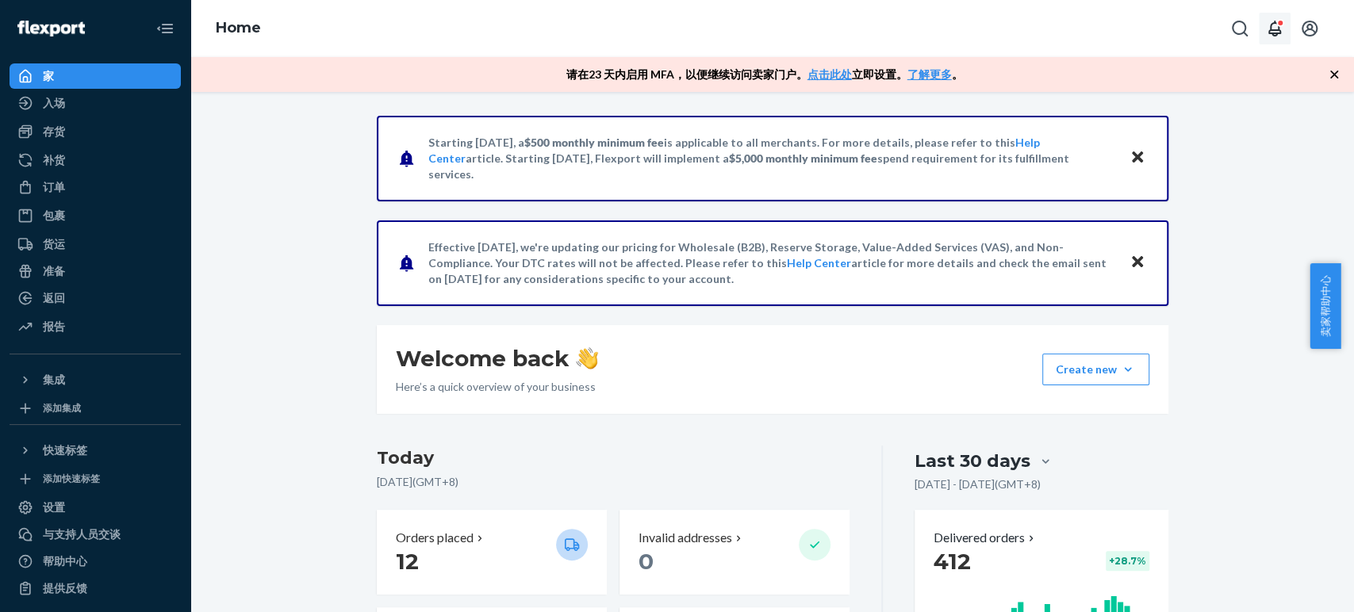
click at [1288, 34] on button "Open notifications" at bounding box center [1275, 29] width 32 height 32
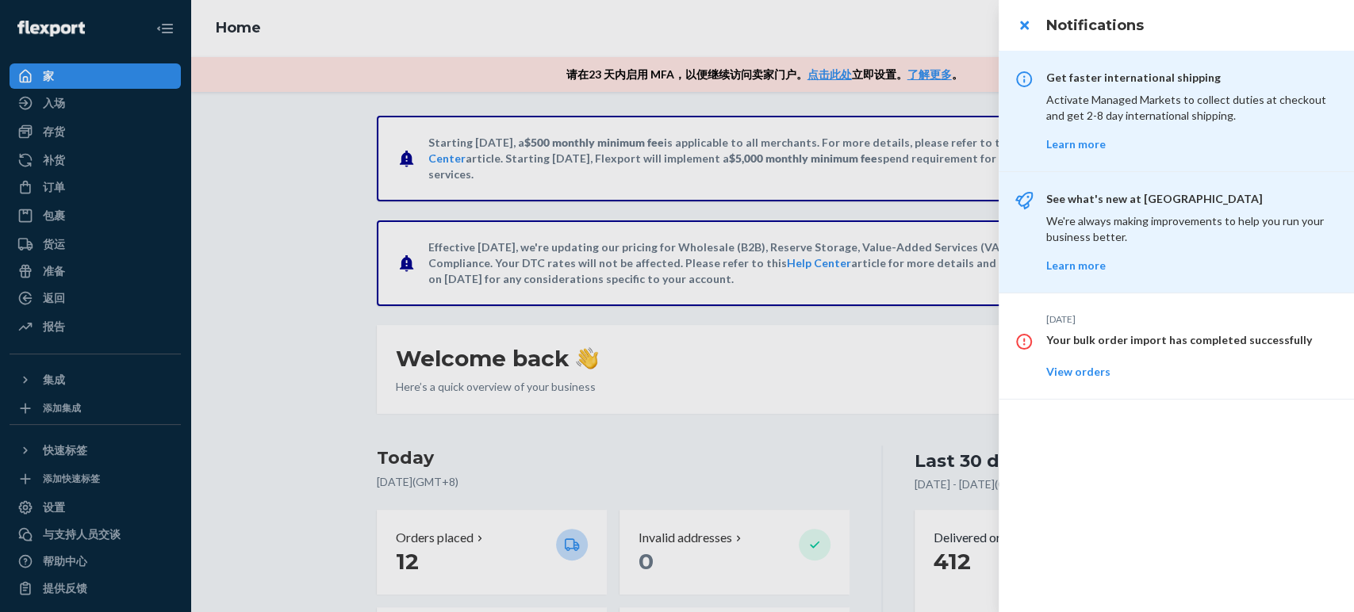
click at [1331, 15] on h3 "Notifications" at bounding box center [1190, 25] width 289 height 21
click at [1021, 25] on button "close" at bounding box center [1024, 26] width 32 height 32
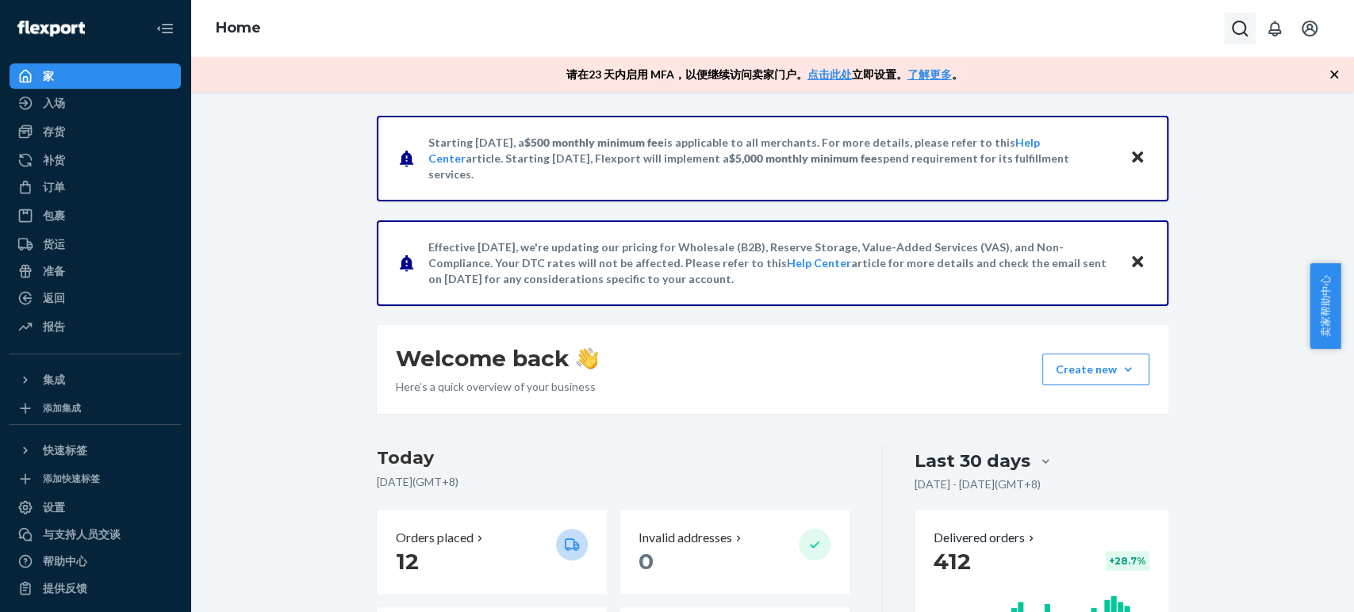
click at [1244, 28] on icon "Open Search Box" at bounding box center [1240, 28] width 19 height 19
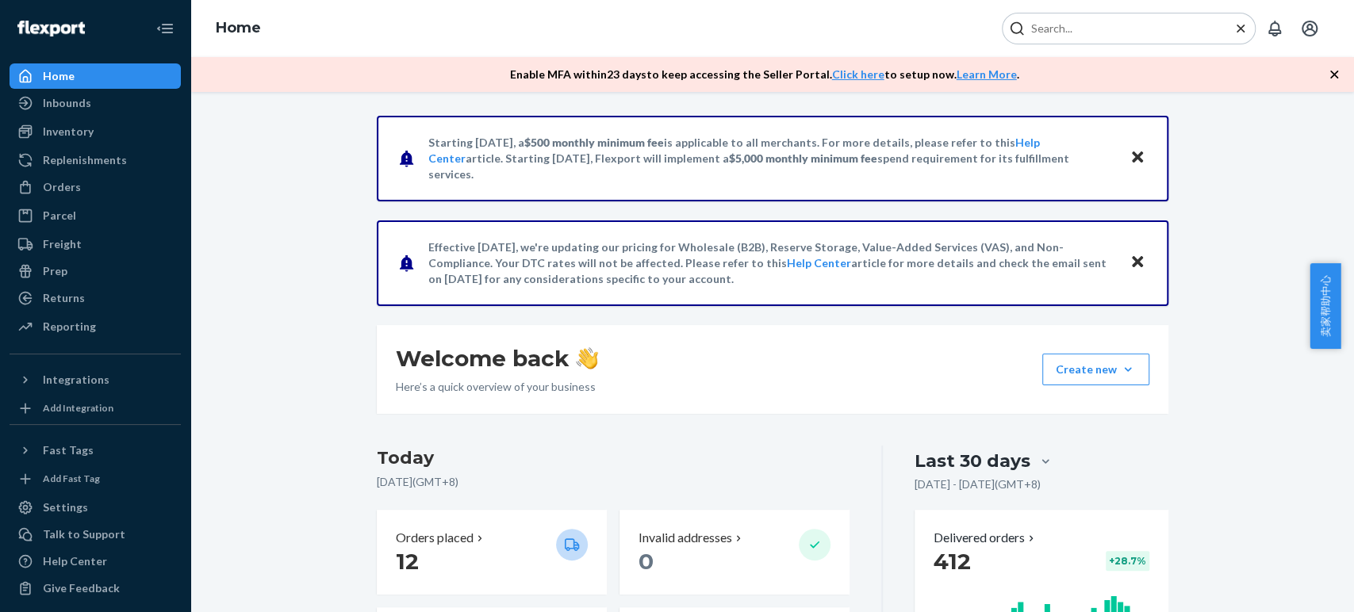
drag, startPoint x: 57, startPoint y: 179, endPoint x: 81, endPoint y: 71, distance: 109.7
click at [57, 179] on div "Orders" at bounding box center [62, 187] width 38 height 16
